Goal: Check status

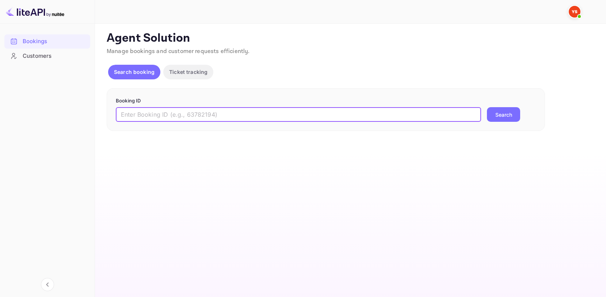
click at [262, 119] on input "text" at bounding box center [298, 114] width 365 height 15
type input "9493152"
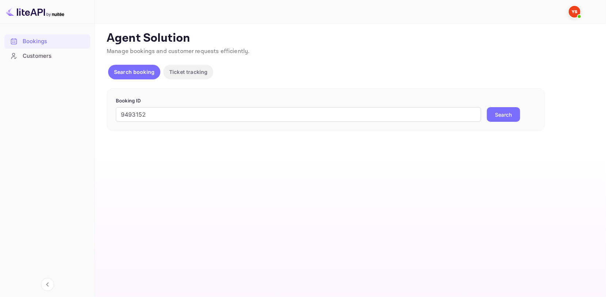
click at [507, 115] on button "Search" at bounding box center [503, 114] width 33 height 15
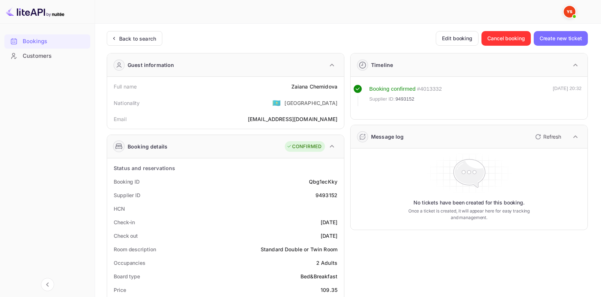
click at [318, 88] on div "Zaiana Chemidova" at bounding box center [314, 87] width 46 height 8
click at [318, 87] on div "Zaiana Chemidova" at bounding box center [314, 87] width 46 height 8
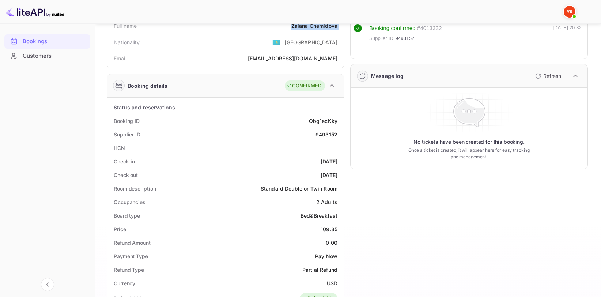
scroll to position [73, 0]
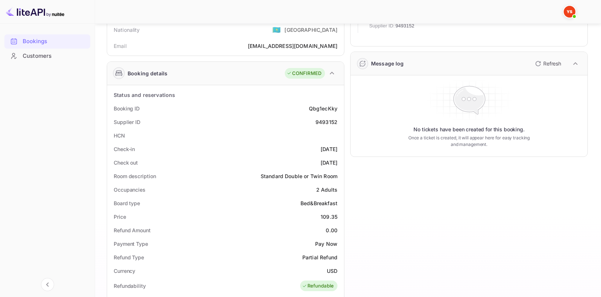
click at [327, 121] on div "9493152" at bounding box center [326, 122] width 22 height 8
copy div "9493152"
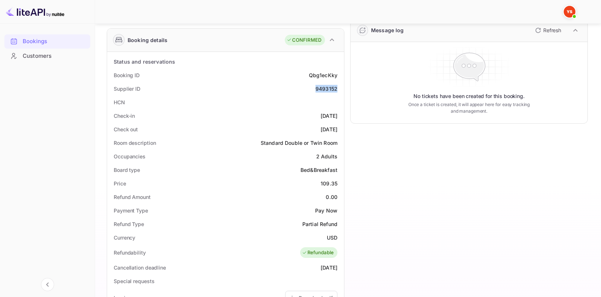
scroll to position [110, 0]
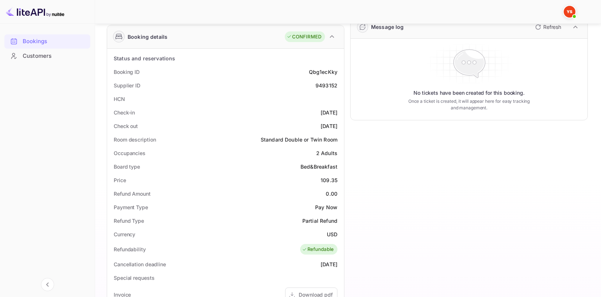
click at [327, 181] on div "109.35" at bounding box center [329, 180] width 17 height 8
copy div "109.35"
click at [334, 234] on div "USD" at bounding box center [332, 234] width 11 height 8
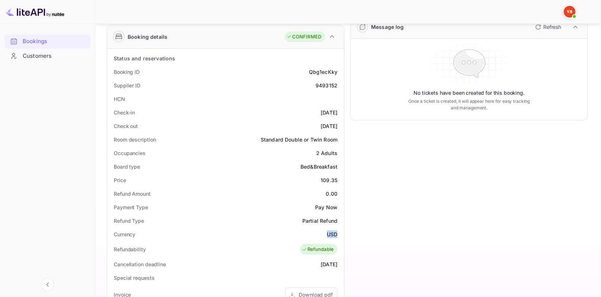
copy div "USD"
